Goal: Information Seeking & Learning: Learn about a topic

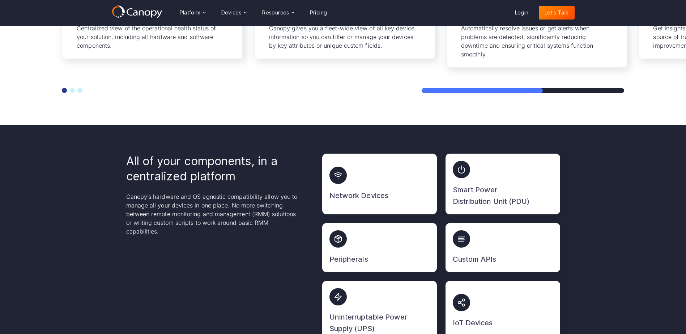
scroll to position [1735, 0]
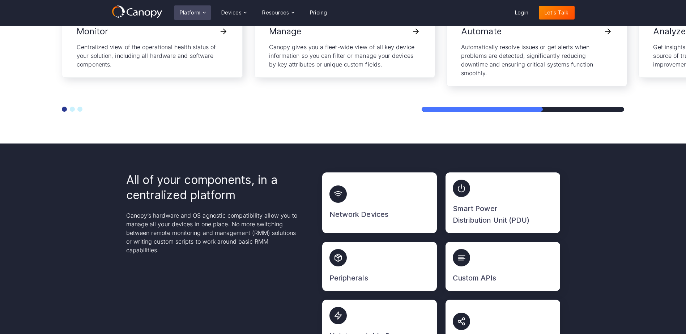
click at [195, 13] on div "Platform" at bounding box center [190, 12] width 21 height 5
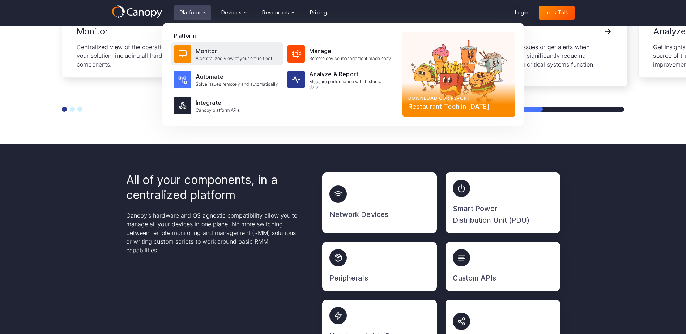
click at [237, 58] on div "A centralized view of your entire fleet" at bounding box center [234, 58] width 77 height 5
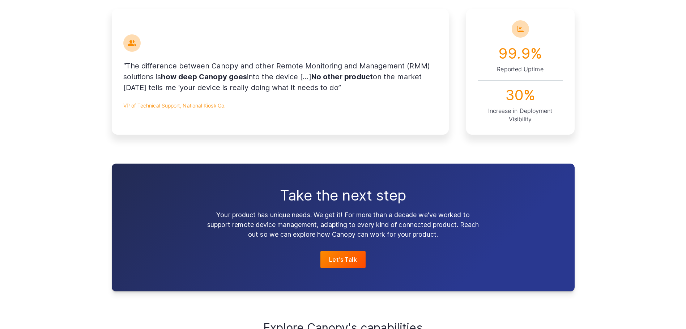
scroll to position [651, 0]
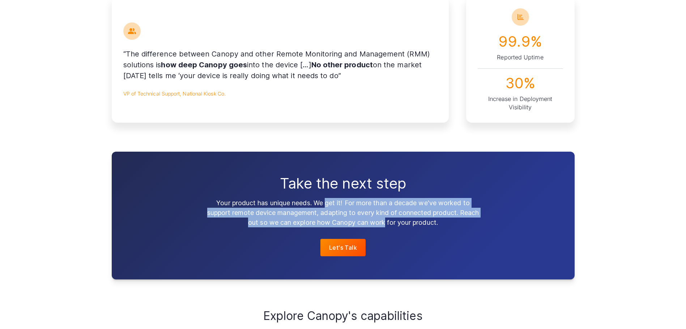
drag, startPoint x: 327, startPoint y: 206, endPoint x: 396, endPoint y: 225, distance: 70.9
click at [396, 225] on p "Your product has unique needs. We get it! For more than a decade we've worked t…" at bounding box center [343, 212] width 278 height 29
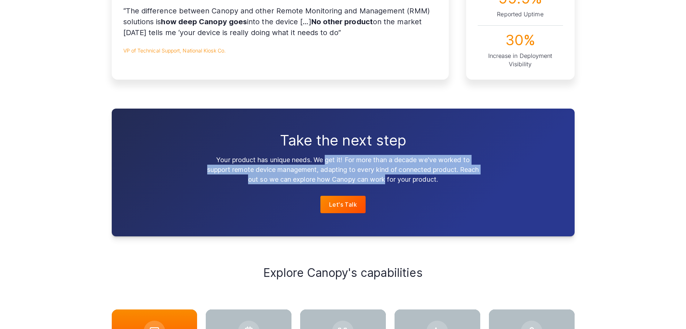
scroll to position [831, 0]
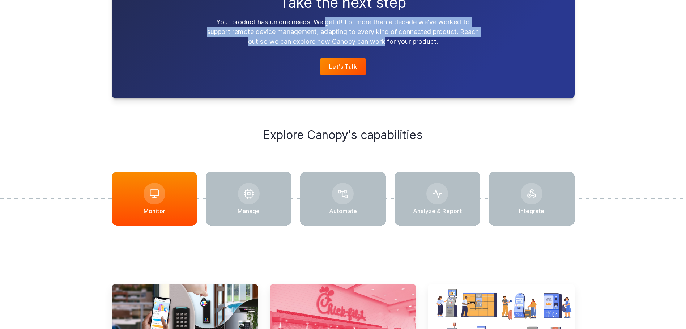
click at [336, 205] on div at bounding box center [343, 198] width 86 height 54
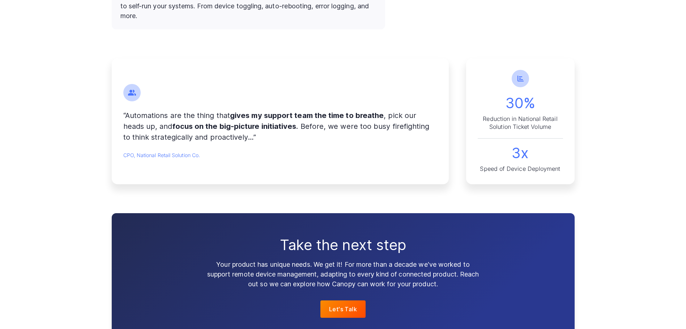
scroll to position [723, 0]
